Goal: Browse casually

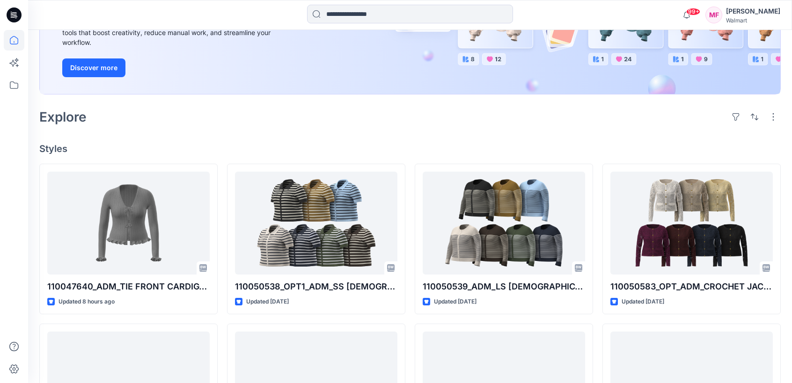
scroll to position [147, 0]
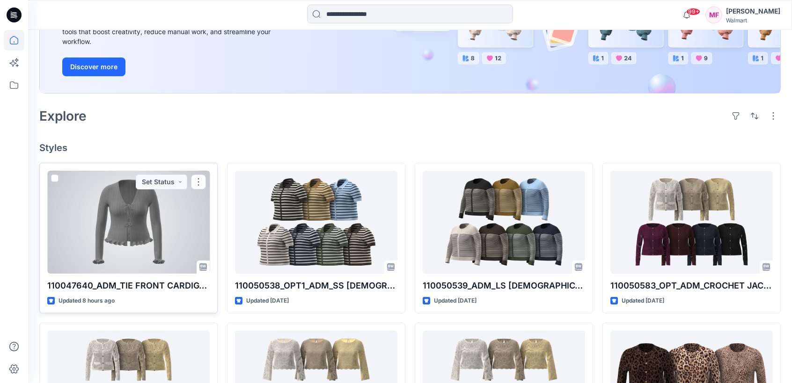
click at [140, 213] on div at bounding box center [128, 222] width 162 height 103
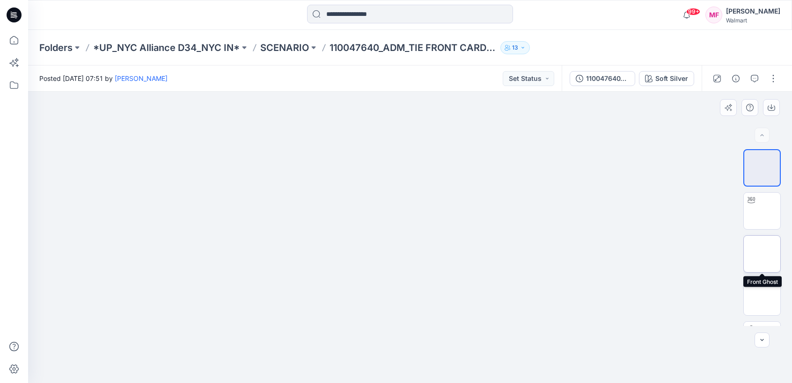
click at [762, 254] on img at bounding box center [762, 254] width 0 height 0
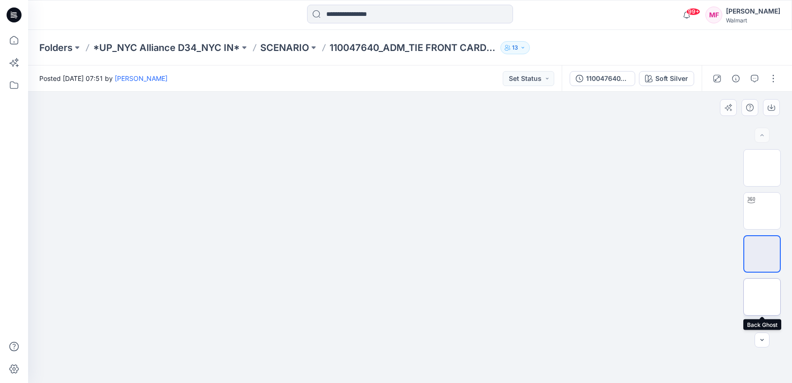
click at [762, 297] on img at bounding box center [762, 297] width 0 height 0
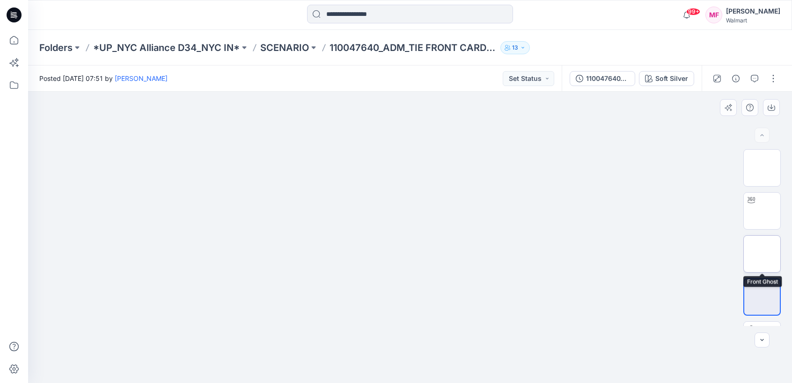
click at [762, 254] on img at bounding box center [762, 254] width 0 height 0
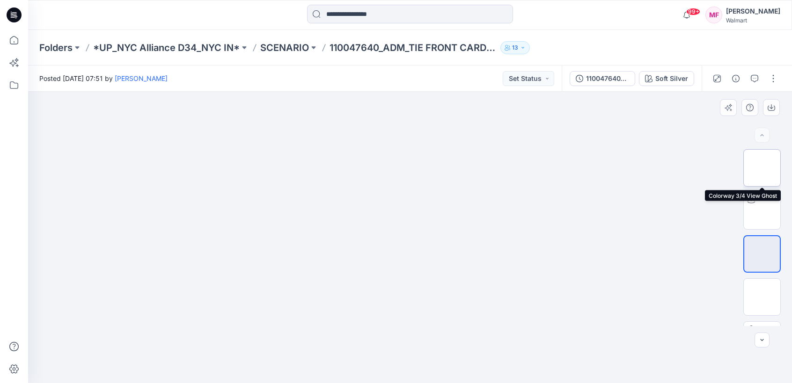
click at [762, 168] on img at bounding box center [762, 168] width 0 height 0
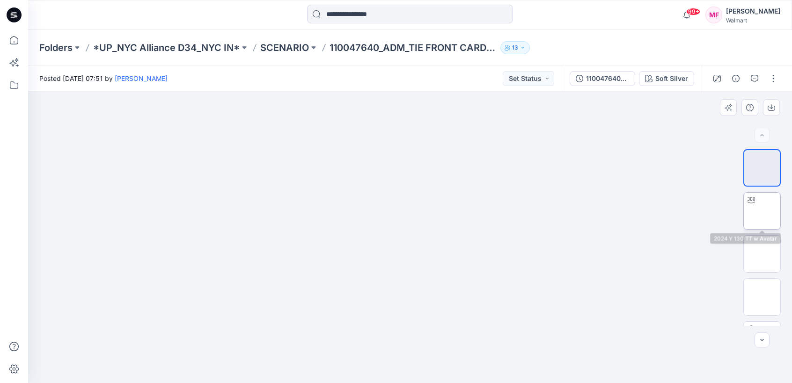
click at [752, 206] on div at bounding box center [750, 200] width 15 height 15
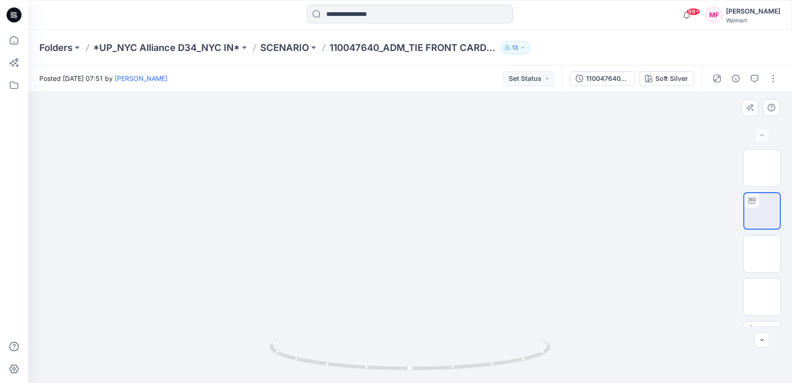
drag, startPoint x: 436, startPoint y: 180, endPoint x: 434, endPoint y: 280, distance: 100.1
drag, startPoint x: 434, startPoint y: 280, endPoint x: 448, endPoint y: 86, distance: 194.7
click at [448, 86] on div "Posted [DATE] 07:51 by [PERSON_NAME] Set Status 110047640_ADM_TIE FRONT CARDIGA…" at bounding box center [409, 224] width 763 height 318
drag, startPoint x: 443, startPoint y: 172, endPoint x: 423, endPoint y: 187, distance: 25.1
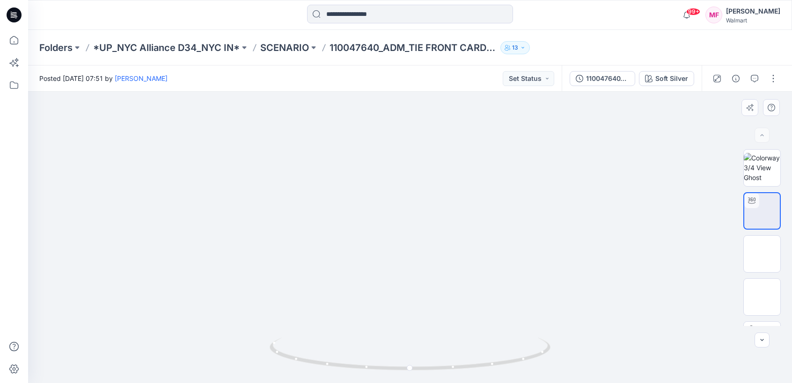
drag, startPoint x: 412, startPoint y: 368, endPoint x: 698, endPoint y: 250, distance: 309.6
click at [698, 250] on div at bounding box center [409, 237] width 763 height 291
